Goal: Information Seeking & Learning: Learn about a topic

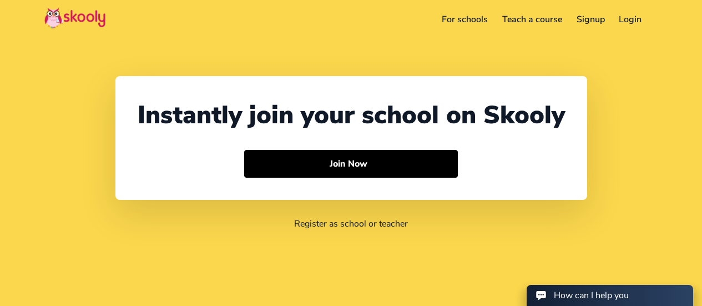
select select "60"
select select "[GEOGRAPHIC_DATA]"
select select "[GEOGRAPHIC_DATA]/Kuala_Lumpur"
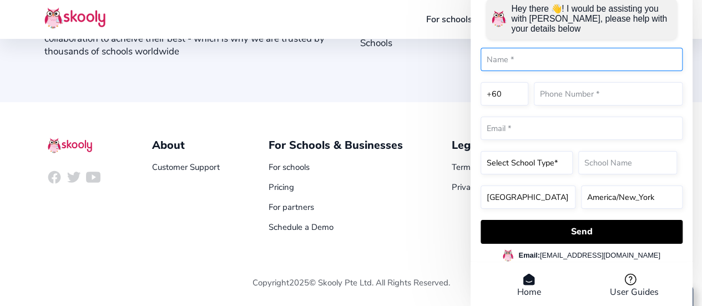
scroll to position [1261, 0]
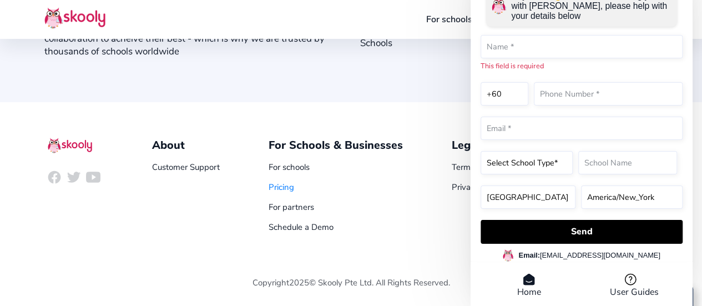
click at [290, 186] on link "Pricing" at bounding box center [281, 186] width 26 height 11
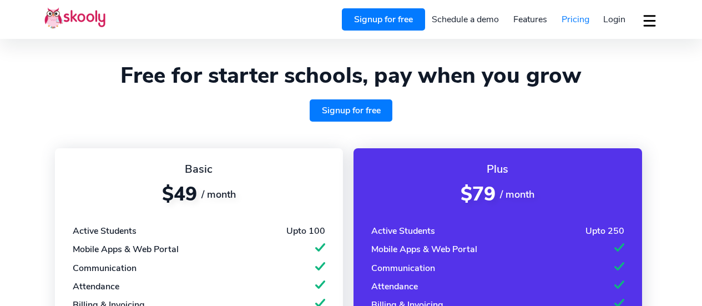
select select "en"
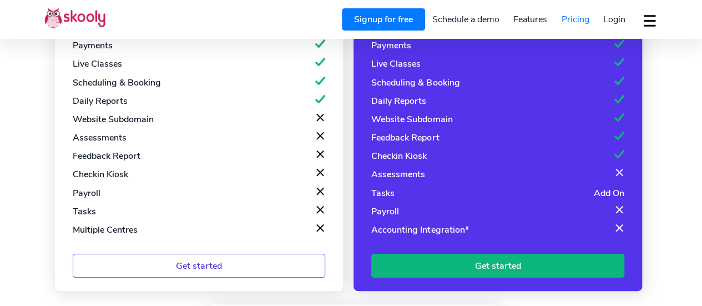
select select "60"
select select "[GEOGRAPHIC_DATA]"
select select "[GEOGRAPHIC_DATA]/Kuala_Lumpur"
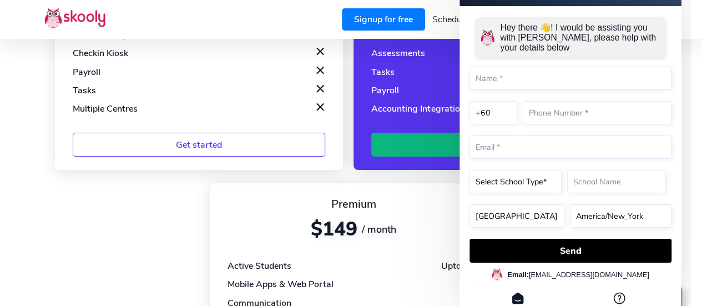
scroll to position [499, 0]
